Goal: Task Accomplishment & Management: Use online tool/utility

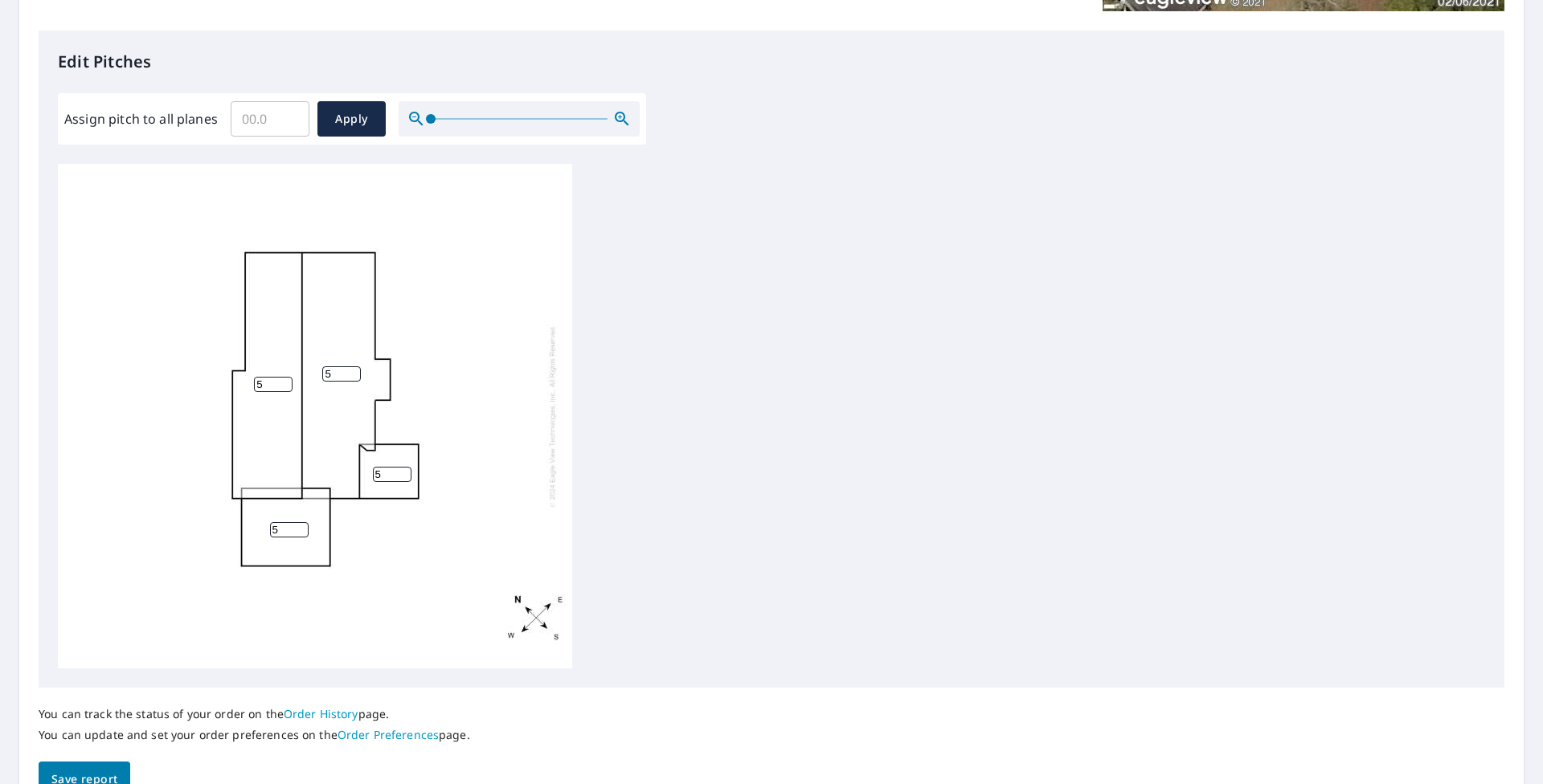
scroll to position [402, 0]
click at [266, 115] on input "Assign pitch to all planes" at bounding box center [269, 118] width 79 height 45
type input "7"
click at [339, 113] on span "Apply" at bounding box center [351, 118] width 43 height 20
type input "7"
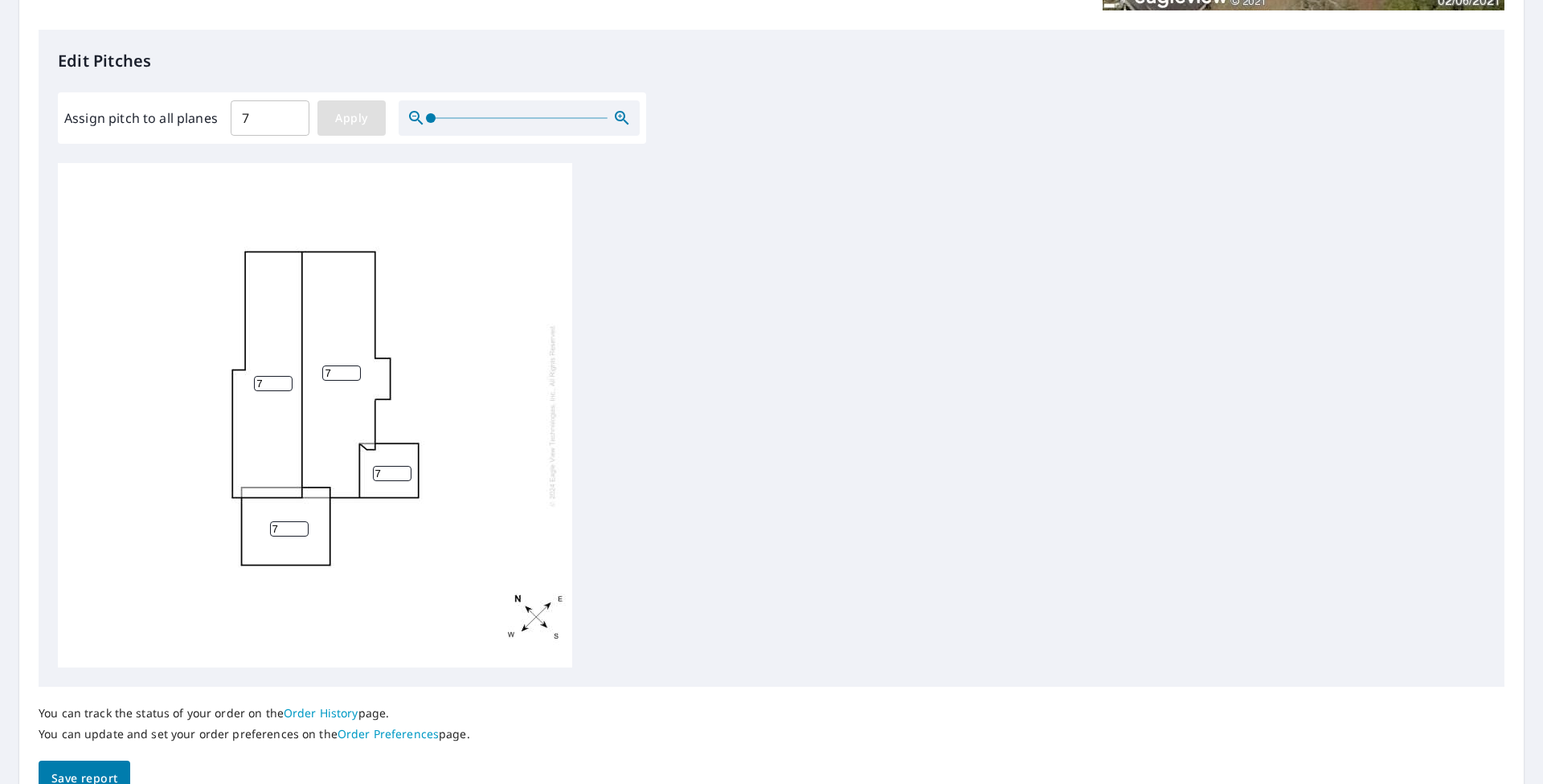
type input "7"
click at [281, 378] on input "8" at bounding box center [273, 383] width 39 height 15
click at [285, 378] on input "9" at bounding box center [273, 383] width 39 height 15
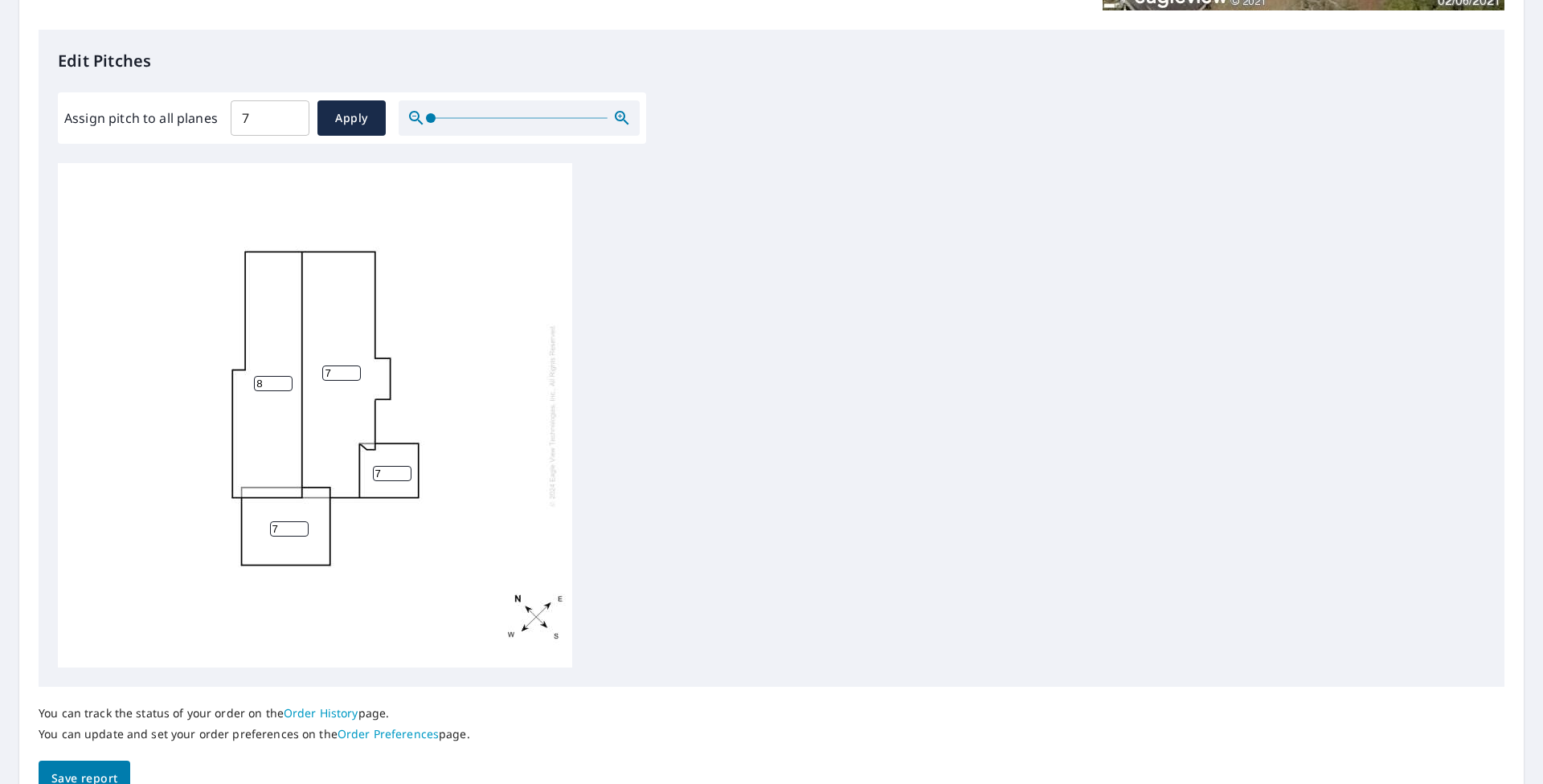
click at [285, 386] on input "8" at bounding box center [273, 383] width 39 height 15
type input "7"
click at [285, 386] on input "7" at bounding box center [273, 383] width 39 height 15
click at [537, 497] on div "7 7 7 7" at bounding box center [315, 415] width 514 height 504
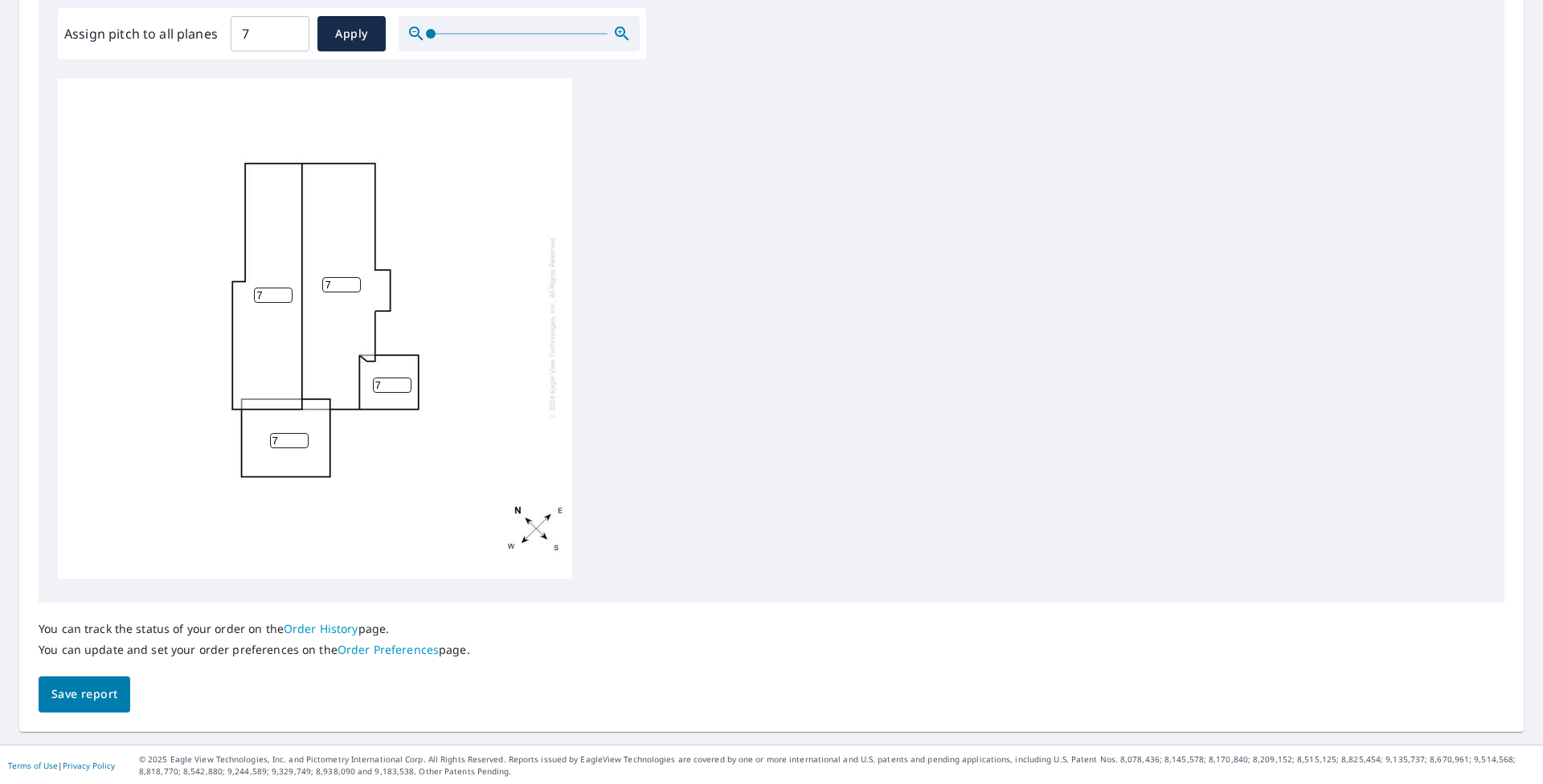
scroll to position [487, 0]
click at [106, 685] on span "Save report" at bounding box center [83, 692] width 65 height 20
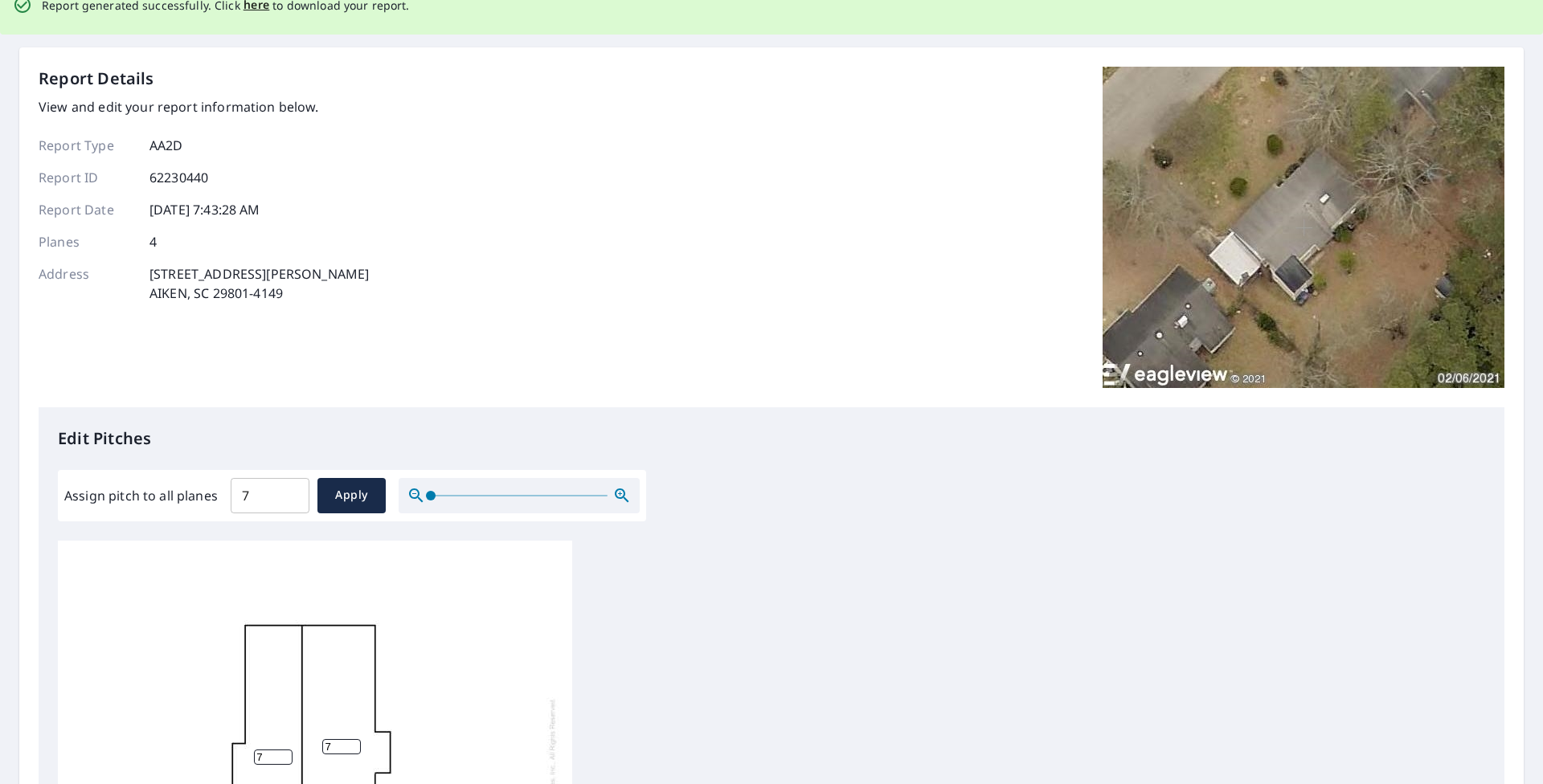
scroll to position [0, 0]
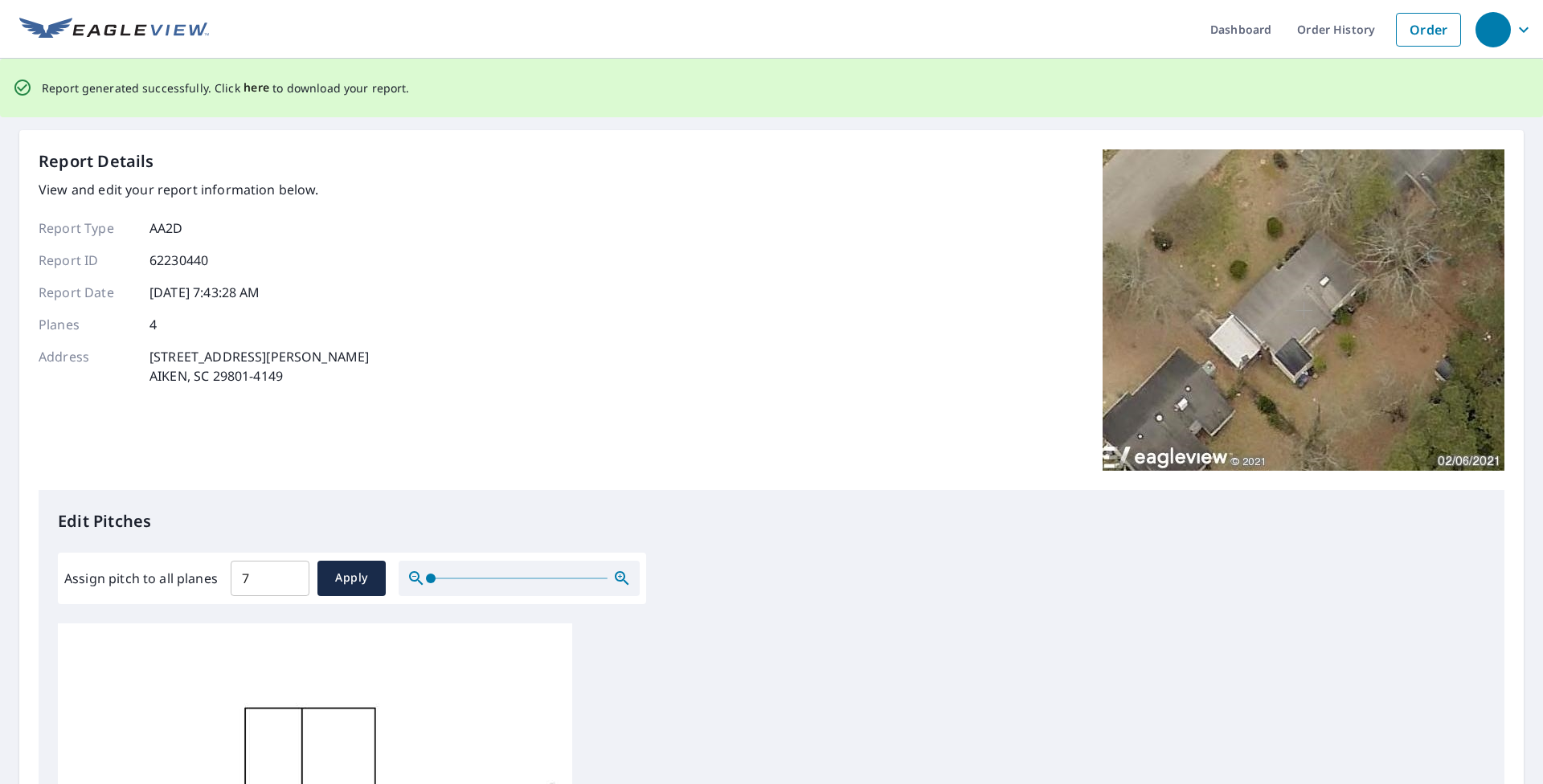
click at [249, 88] on span "here" at bounding box center [257, 87] width 27 height 20
